Goal: Transaction & Acquisition: Purchase product/service

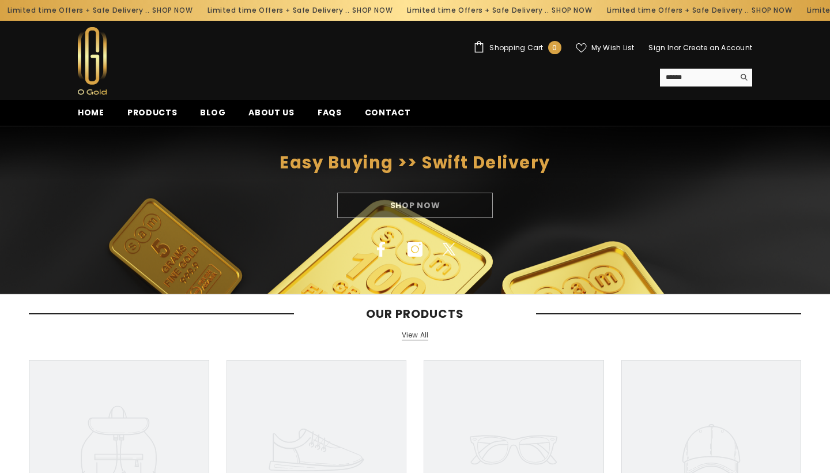
click at [409, 210] on div "Shop Now" at bounding box center [415, 205] width 830 height 25
click at [139, 113] on span "Products" at bounding box center [152, 113] width 50 height 12
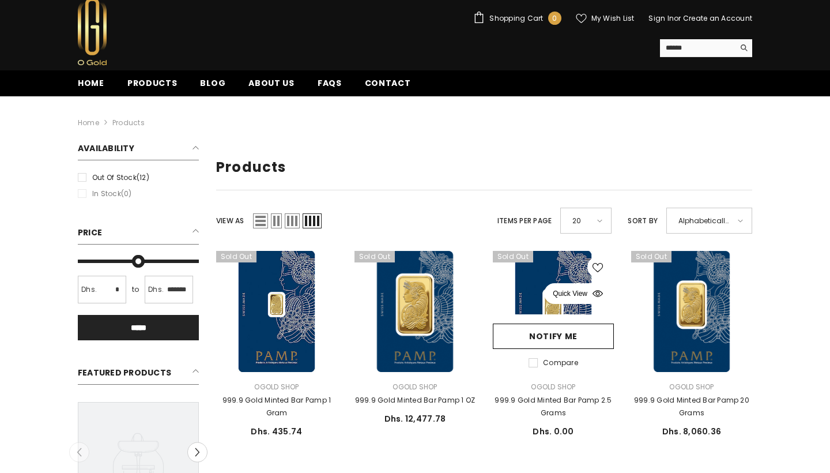
scroll to position [31, 0]
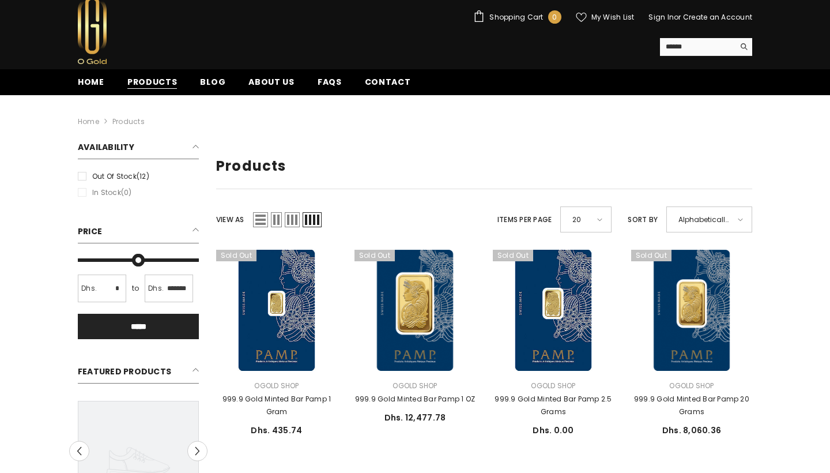
click at [145, 79] on span "Products" at bounding box center [152, 82] width 50 height 12
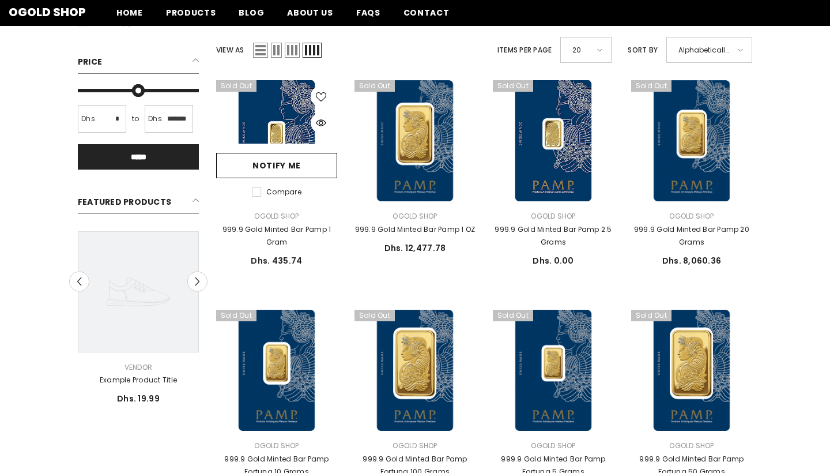
scroll to position [197, 0]
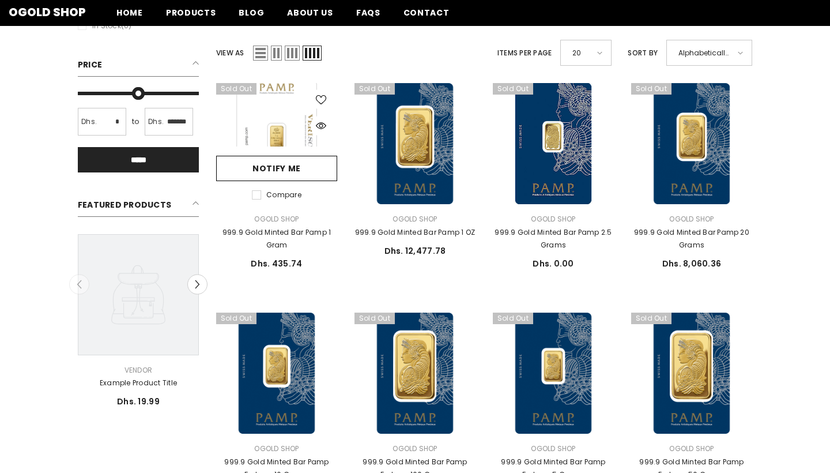
click at [274, 125] on link at bounding box center [276, 143] width 121 height 121
